Goal: Task Accomplishment & Management: Manage account settings

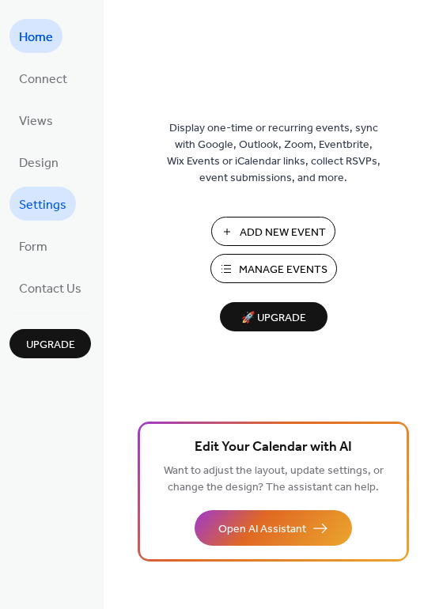
click at [32, 198] on span "Settings" at bounding box center [42, 205] width 47 height 25
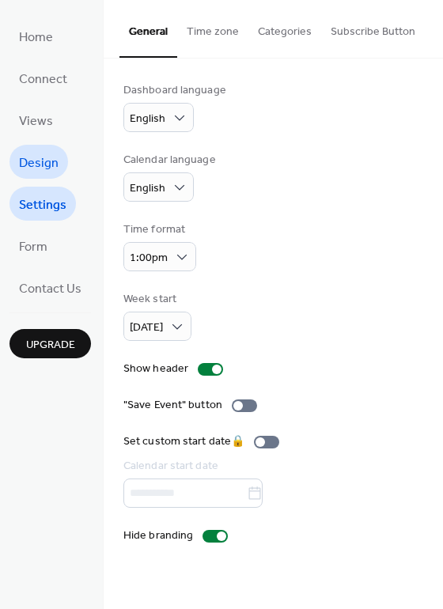
click at [30, 161] on span "Design" at bounding box center [39, 163] width 40 height 25
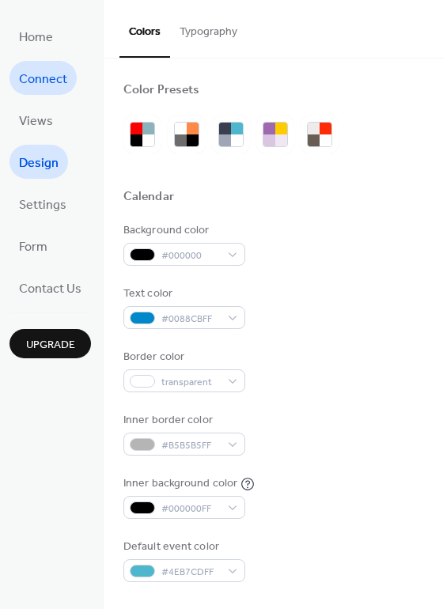
click at [33, 77] on span "Connect" at bounding box center [43, 79] width 48 height 25
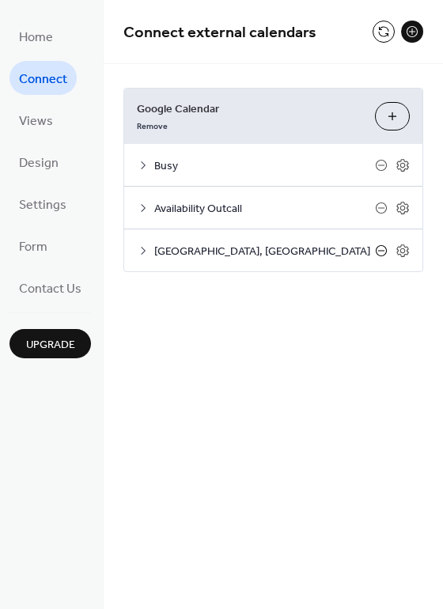
click at [383, 250] on icon at bounding box center [381, 250] width 13 height 13
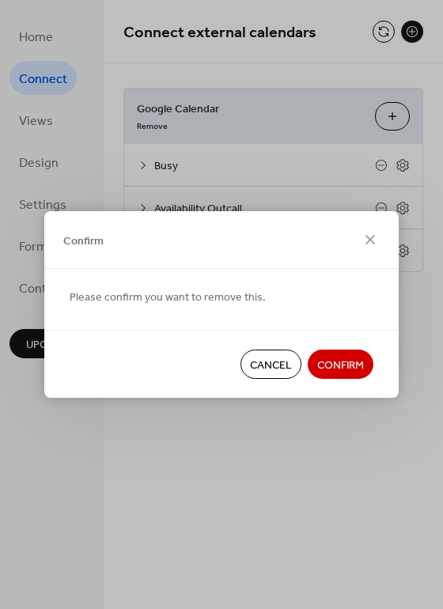
click at [336, 362] on span "Confirm" at bounding box center [340, 365] width 47 height 17
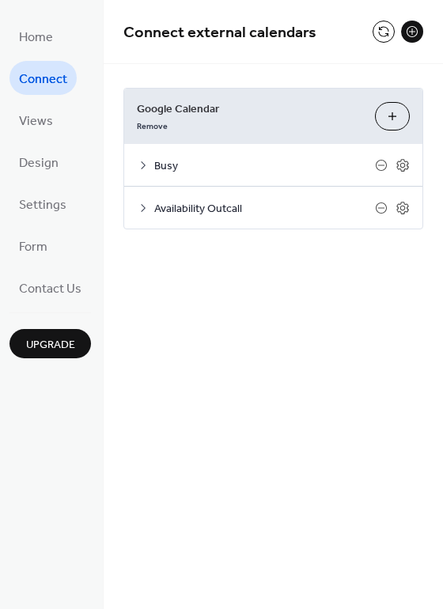
click at [390, 115] on button "Choose Calendars" at bounding box center [392, 116] width 35 height 28
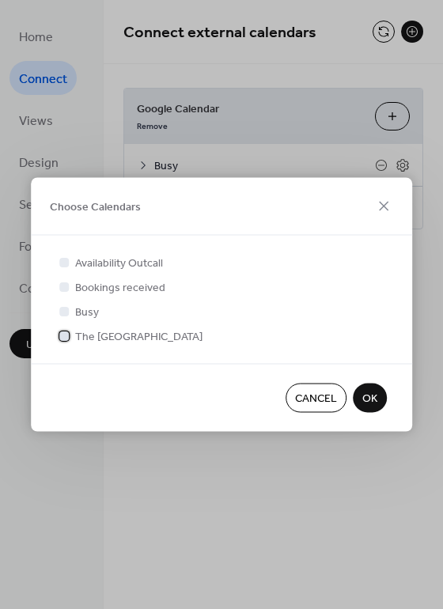
click at [58, 334] on div at bounding box center [64, 335] width 16 height 16
click at [364, 398] on span "OK" at bounding box center [369, 399] width 15 height 17
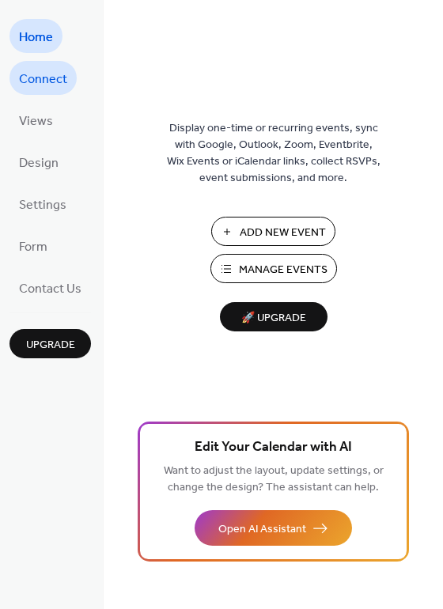
click at [40, 81] on span "Connect" at bounding box center [43, 79] width 48 height 25
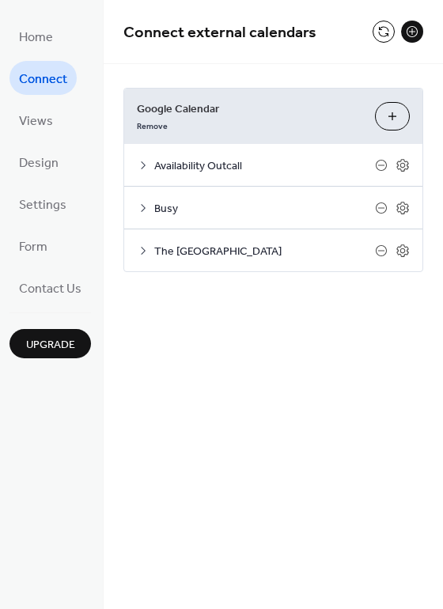
click at [222, 164] on span "Availability Outcall" at bounding box center [264, 166] width 221 height 17
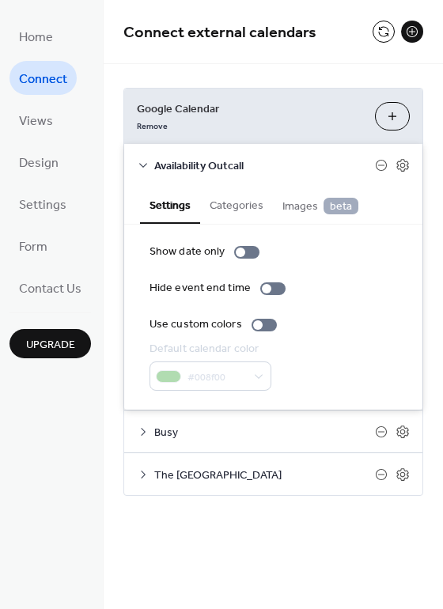
click at [225, 378] on div "#008f00" at bounding box center [210, 375] width 122 height 29
click at [247, 247] on div at bounding box center [246, 252] width 25 height 13
click at [236, 250] on div at bounding box center [246, 252] width 25 height 13
click at [157, 164] on span "Availability Outcall" at bounding box center [264, 166] width 221 height 17
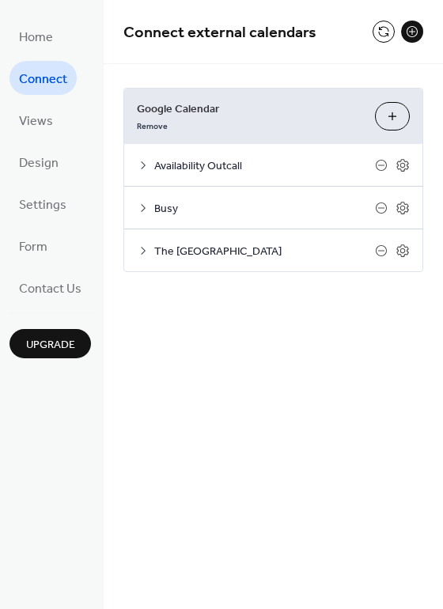
click at [157, 164] on span "Availability Outcall" at bounding box center [264, 166] width 221 height 17
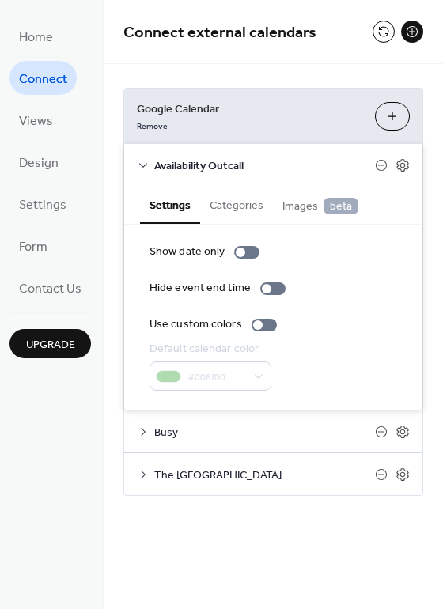
click at [245, 204] on button "Categories" at bounding box center [236, 204] width 73 height 36
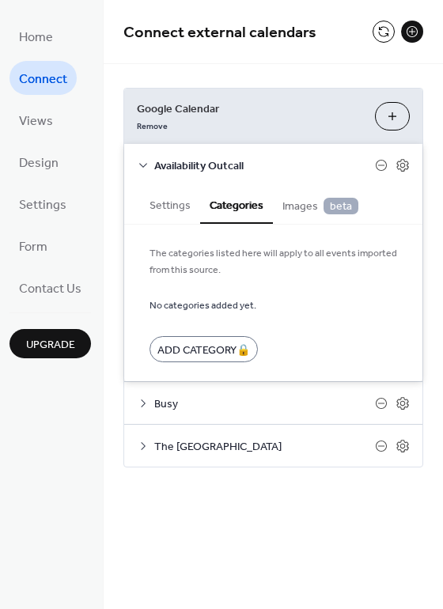
click at [154, 158] on span "Availability Outcall" at bounding box center [264, 166] width 221 height 17
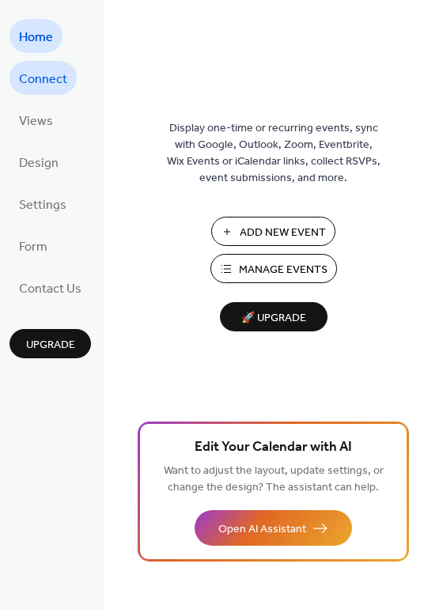
click at [47, 75] on span "Connect" at bounding box center [43, 79] width 48 height 25
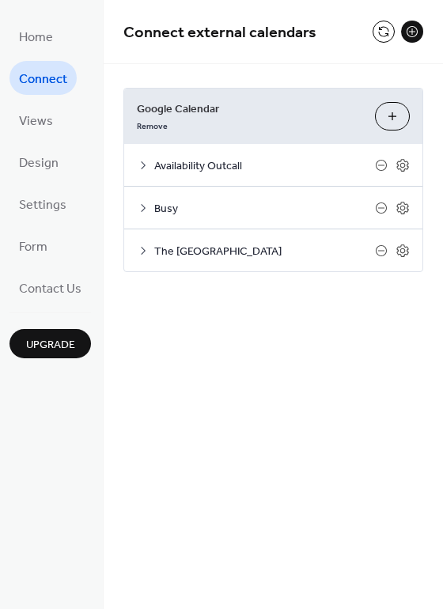
click at [167, 158] on span "Availability Outcall" at bounding box center [264, 166] width 221 height 17
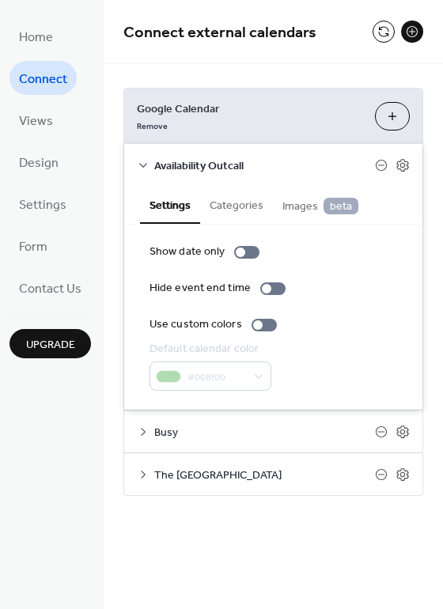
click at [168, 207] on button "Settings" at bounding box center [170, 205] width 60 height 38
click at [195, 377] on div "#008f00" at bounding box center [210, 375] width 122 height 29
click at [264, 322] on div at bounding box center [263, 325] width 25 height 13
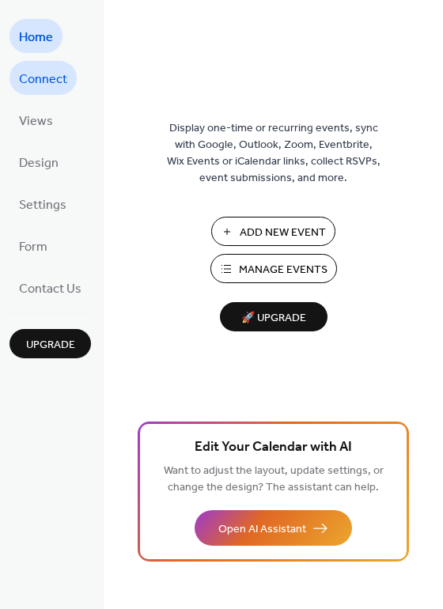
click at [33, 77] on span "Connect" at bounding box center [43, 79] width 48 height 25
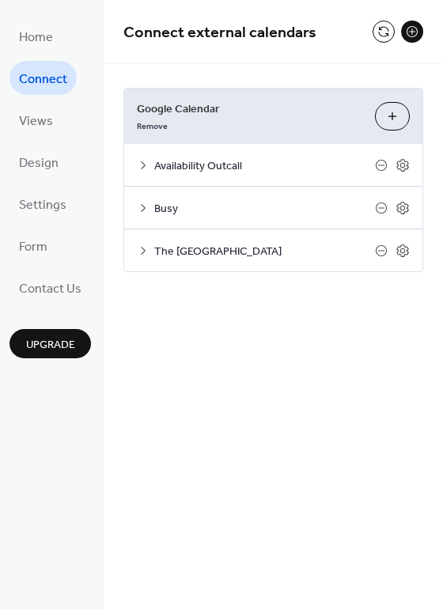
click at [158, 201] on span "Busy" at bounding box center [264, 209] width 221 height 17
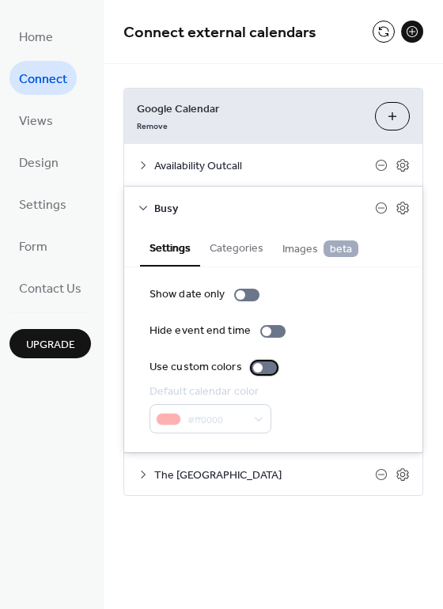
click at [262, 364] on div at bounding box center [263, 367] width 25 height 13
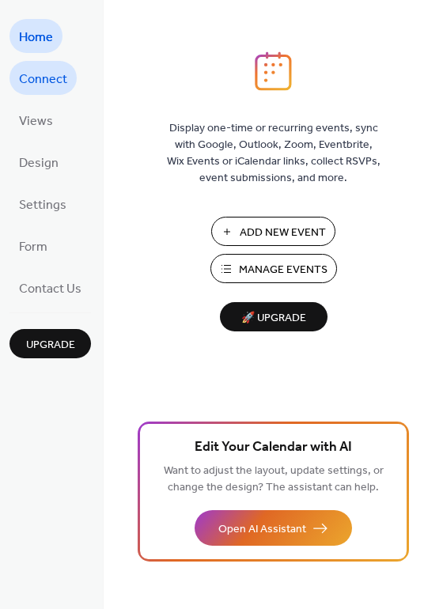
click at [63, 85] on span "Connect" at bounding box center [43, 79] width 48 height 25
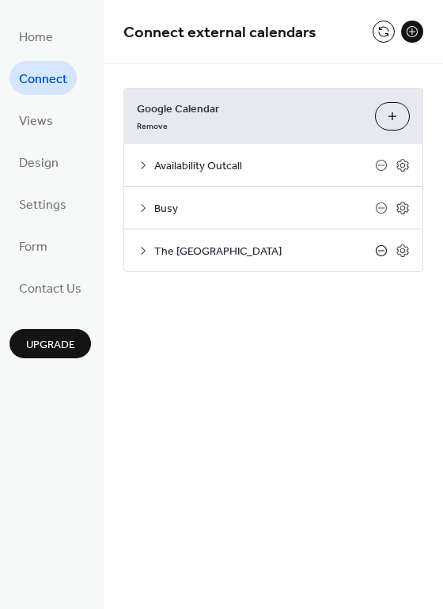
click at [382, 250] on icon at bounding box center [381, 250] width 6 height 1
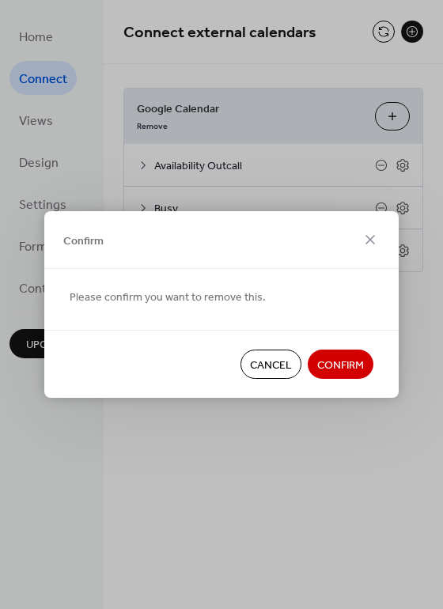
click at [351, 362] on span "Confirm" at bounding box center [340, 365] width 47 height 17
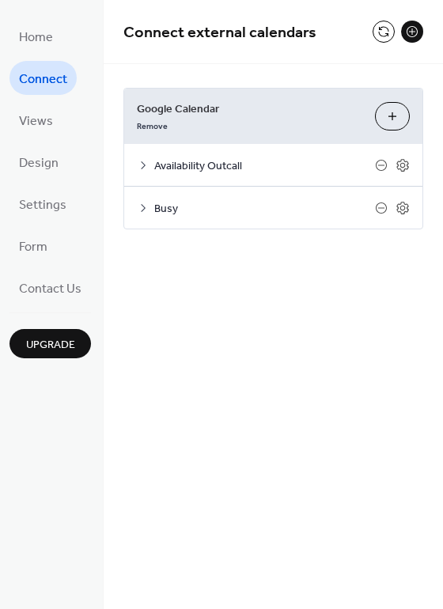
click at [397, 117] on button "Choose Calendars" at bounding box center [392, 116] width 35 height 28
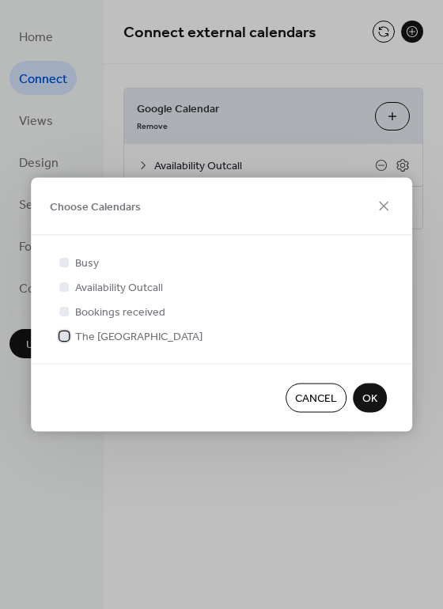
click at [67, 337] on div at bounding box center [63, 334] width 9 height 9
click at [364, 403] on span "OK" at bounding box center [369, 399] width 15 height 17
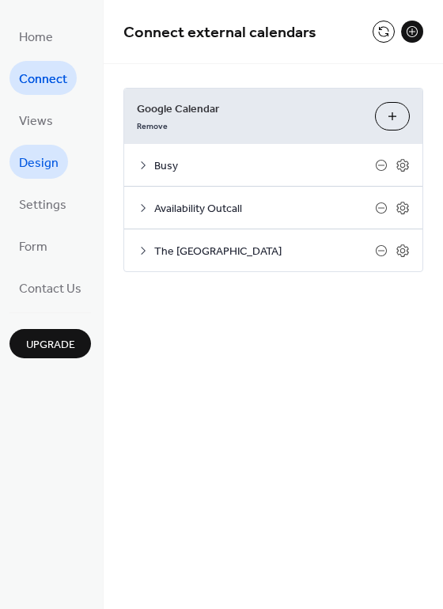
click at [51, 166] on span "Design" at bounding box center [39, 163] width 40 height 25
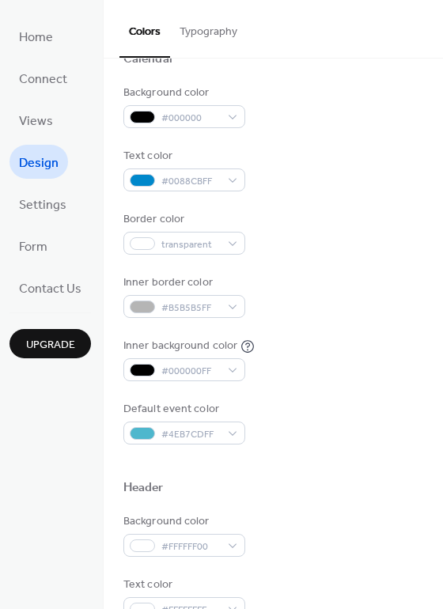
scroll to position [140, 0]
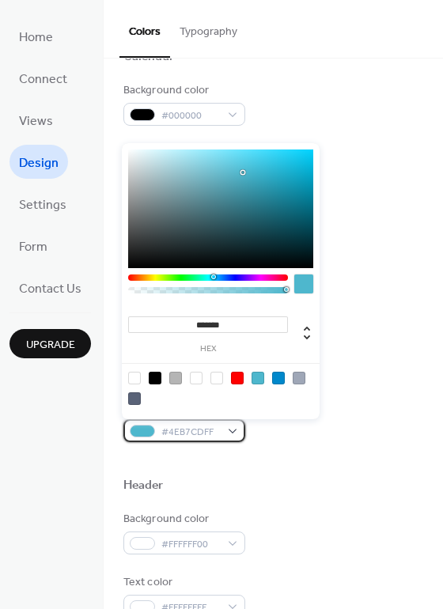
click at [132, 428] on div at bounding box center [142, 431] width 25 height 13
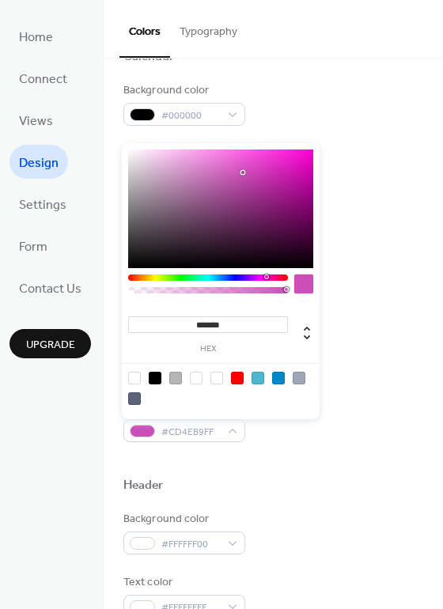
click at [266, 277] on div at bounding box center [208, 277] width 160 height 6
click at [263, 164] on div at bounding box center [220, 208] width 185 height 119
click at [276, 376] on div at bounding box center [278, 378] width 13 height 13
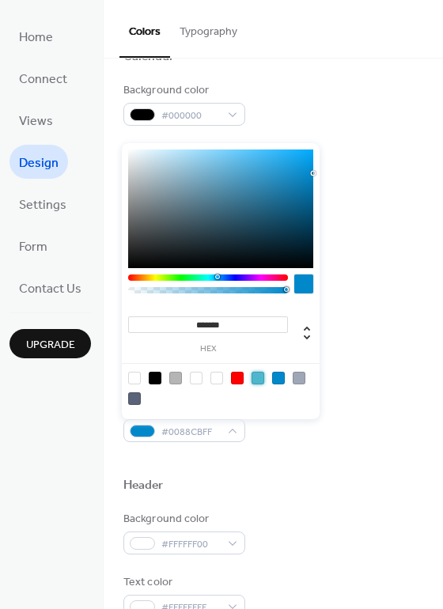
click at [257, 377] on div at bounding box center [257, 378] width 13 height 13
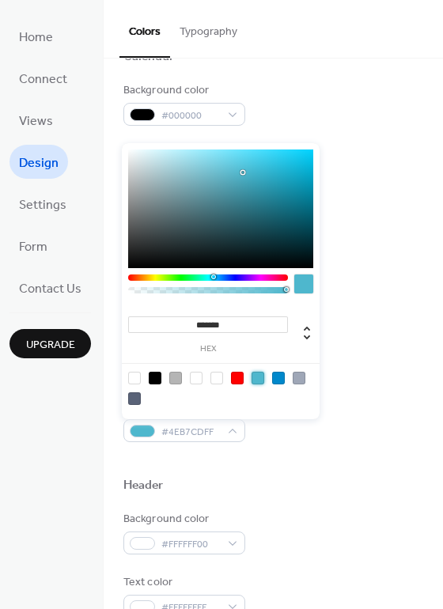
type input "*******"
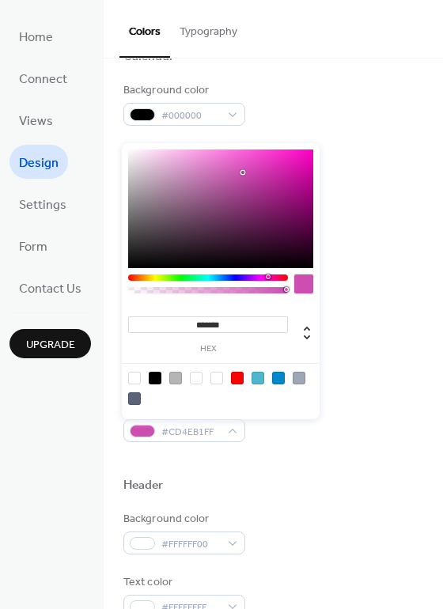
click at [267, 277] on div at bounding box center [208, 277] width 160 height 6
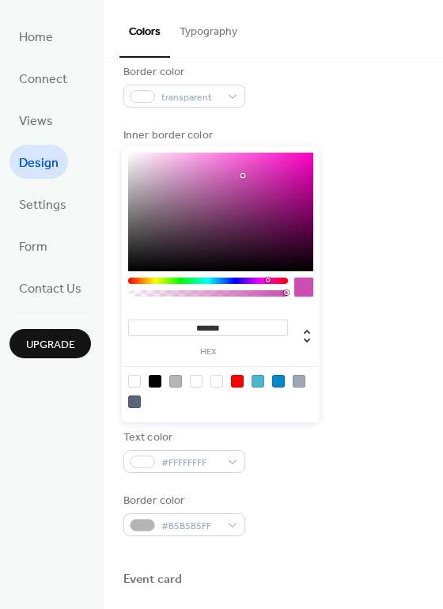
scroll to position [285, 0]
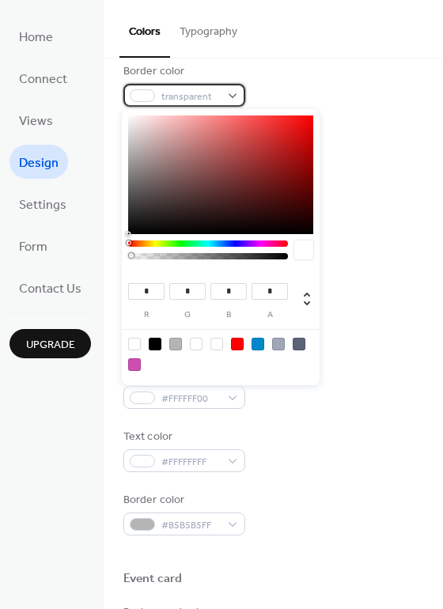
click at [184, 96] on span "transparent" at bounding box center [190, 97] width 59 height 17
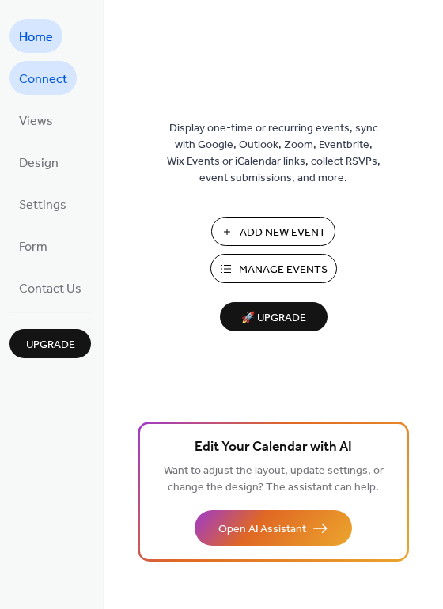
click at [27, 82] on span "Connect" at bounding box center [43, 79] width 48 height 25
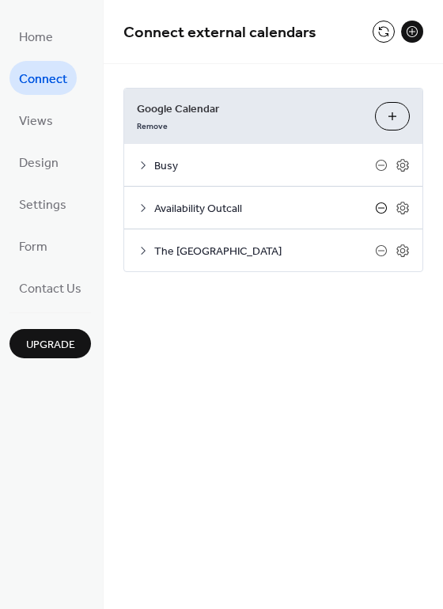
click at [386, 209] on icon at bounding box center [381, 207] width 11 height 11
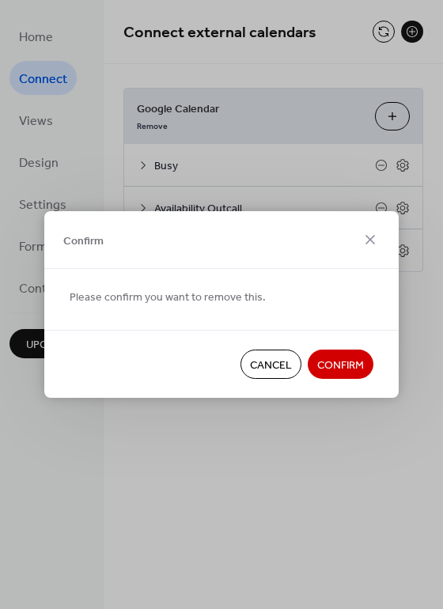
drag, startPoint x: 283, startPoint y: 363, endPoint x: 227, endPoint y: 255, distance: 121.3
click at [270, 357] on span "Cancel" at bounding box center [271, 365] width 42 height 17
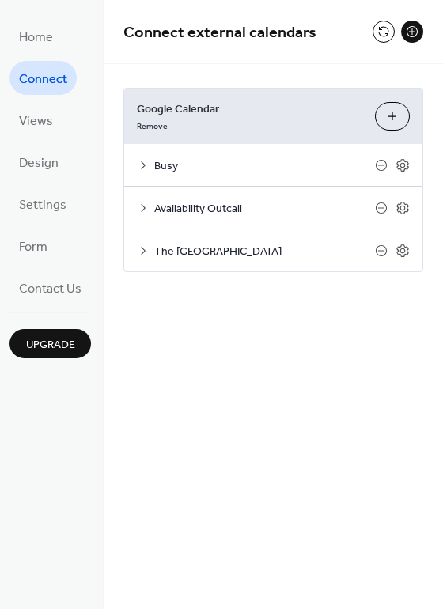
click at [201, 209] on span "Availability Outcall" at bounding box center [264, 209] width 221 height 17
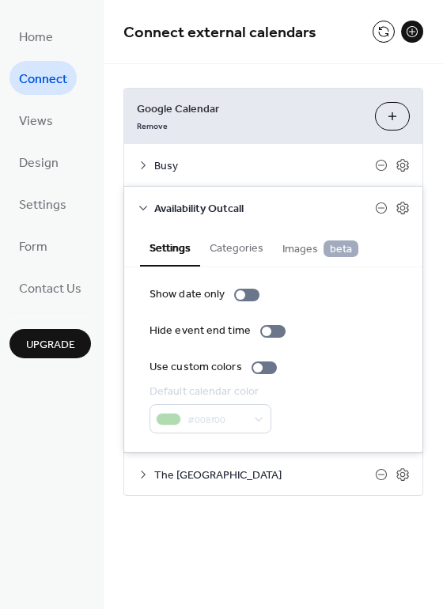
click at [163, 415] on div "#008f00" at bounding box center [210, 418] width 122 height 29
click at [268, 361] on div at bounding box center [263, 367] width 25 height 13
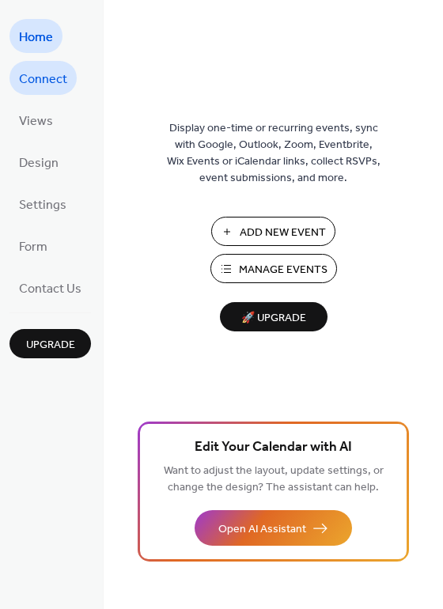
click at [36, 74] on span "Connect" at bounding box center [43, 79] width 48 height 25
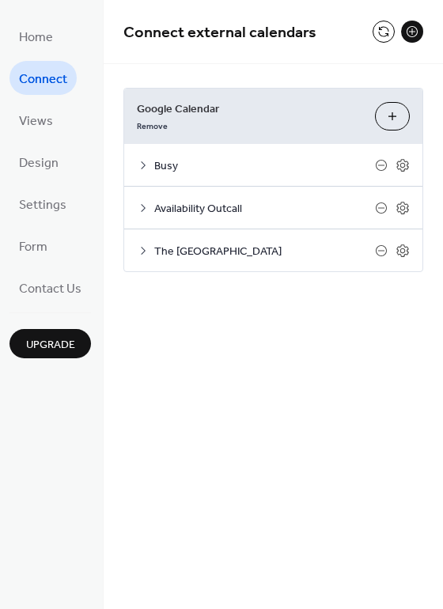
click at [208, 250] on span "The [GEOGRAPHIC_DATA]" at bounding box center [264, 251] width 221 height 17
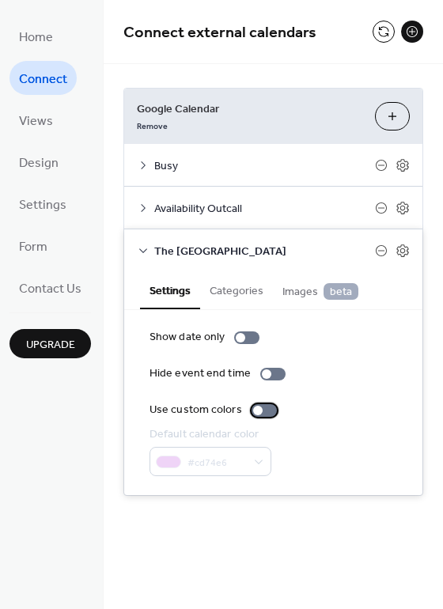
click at [259, 404] on div at bounding box center [263, 410] width 25 height 13
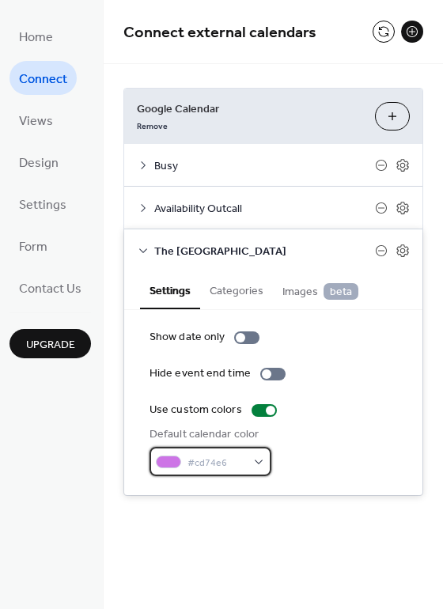
click at [160, 458] on div at bounding box center [168, 461] width 25 height 13
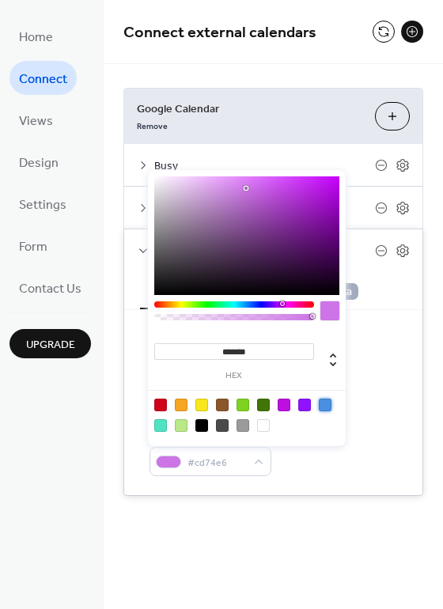
click at [320, 403] on div at bounding box center [325, 404] width 13 height 13
type input "*******"
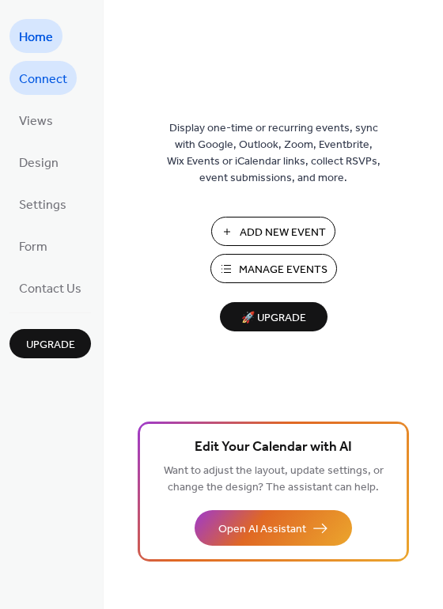
click at [43, 80] on span "Connect" at bounding box center [43, 79] width 48 height 25
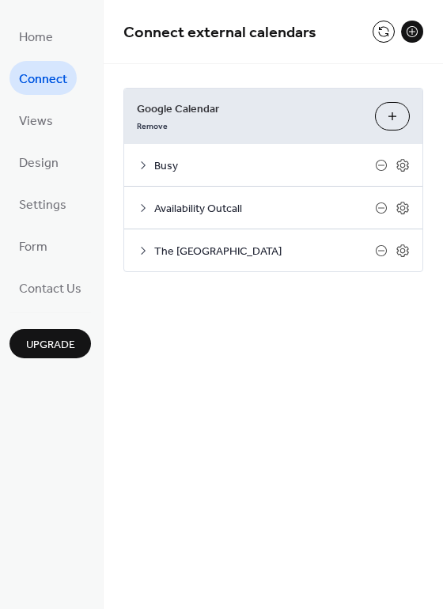
click at [240, 172] on span "Busy" at bounding box center [264, 166] width 221 height 17
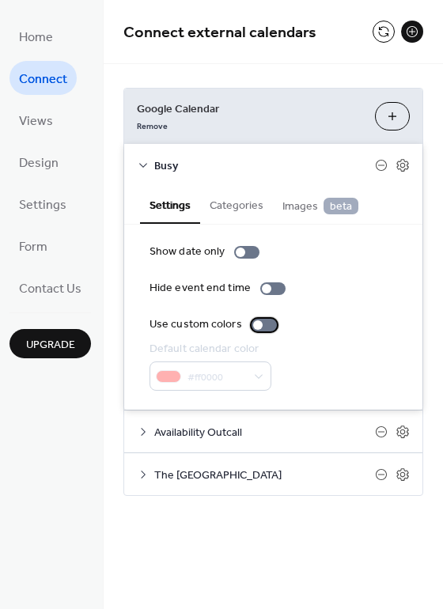
click at [271, 318] on label "Use custom colors" at bounding box center [216, 324] width 134 height 17
